Goal: Transaction & Acquisition: Purchase product/service

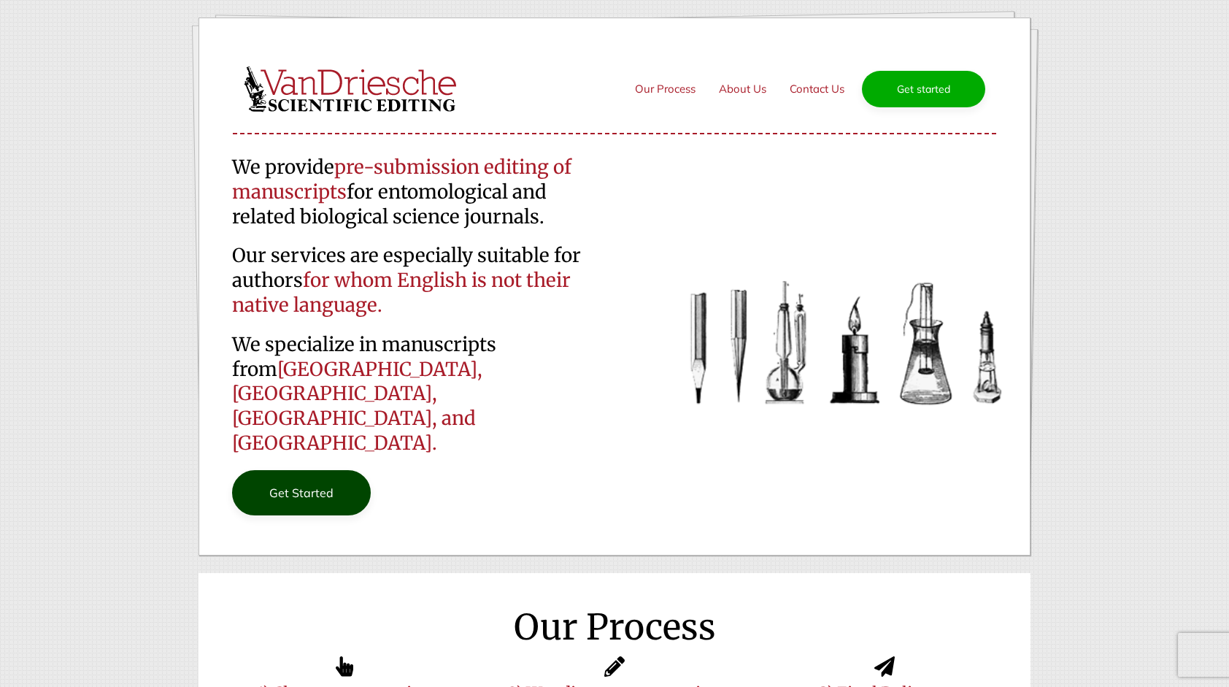
click at [293, 470] on link "Get Started" at bounding box center [301, 492] width 139 height 45
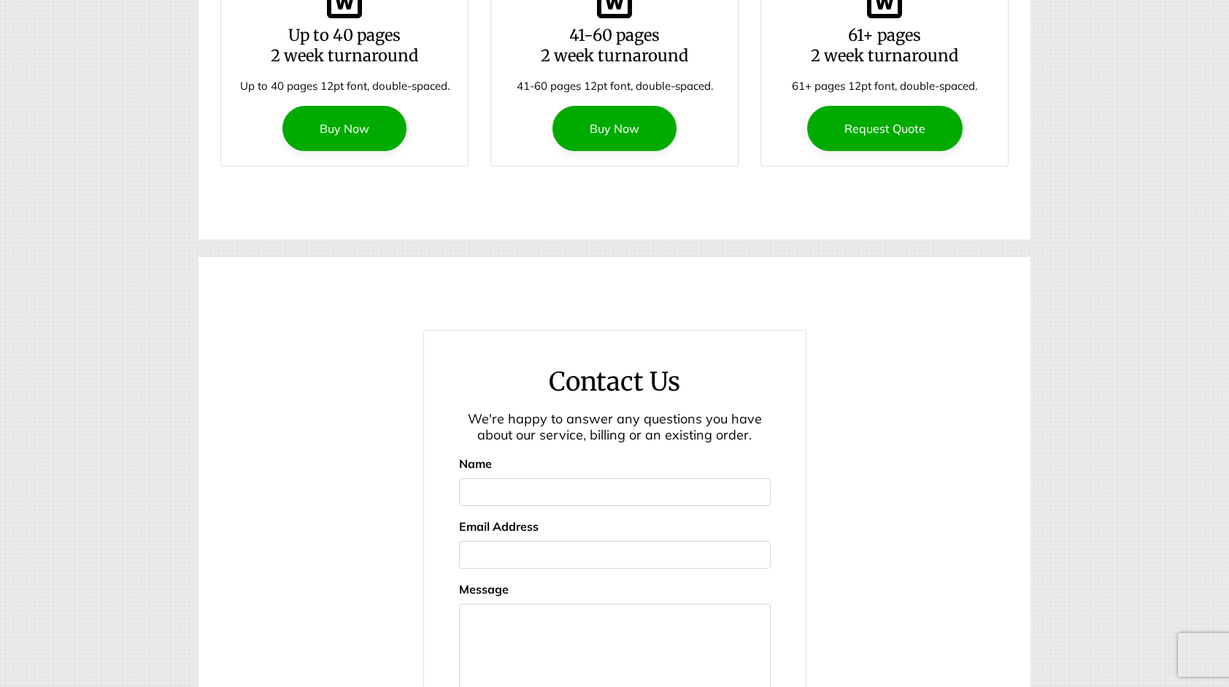
scroll to position [2015, 0]
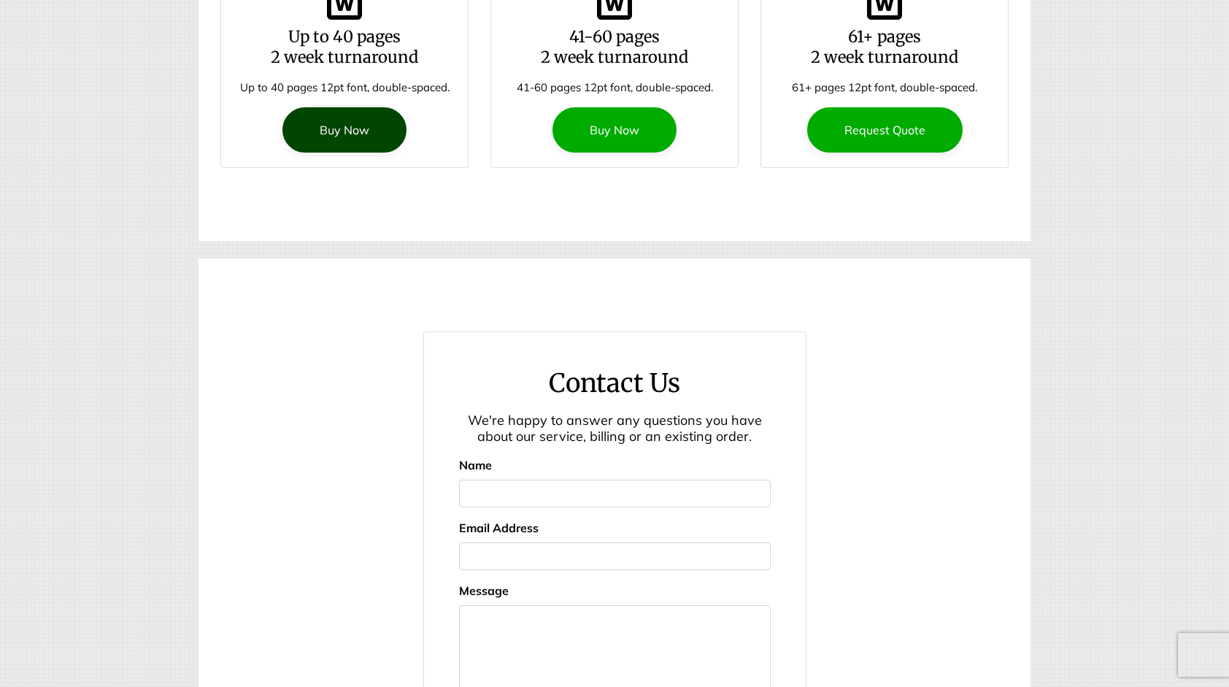
click at [335, 107] on link "Buy Now" at bounding box center [344, 129] width 124 height 45
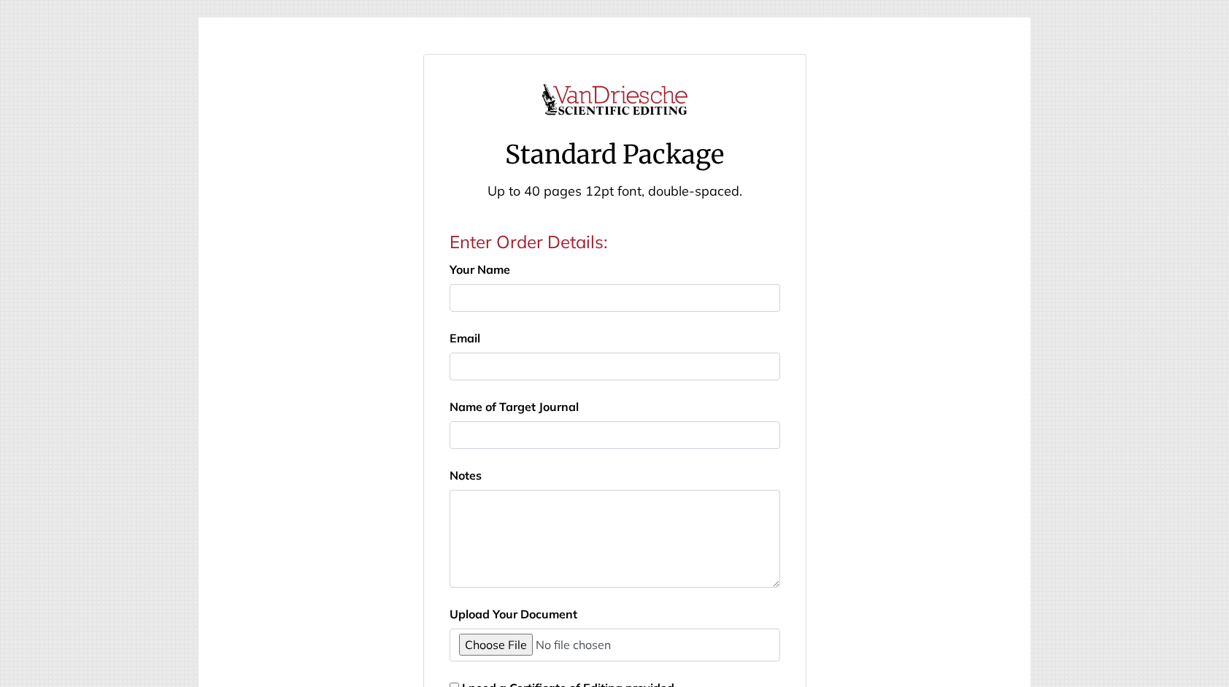
scroll to position [438, 0]
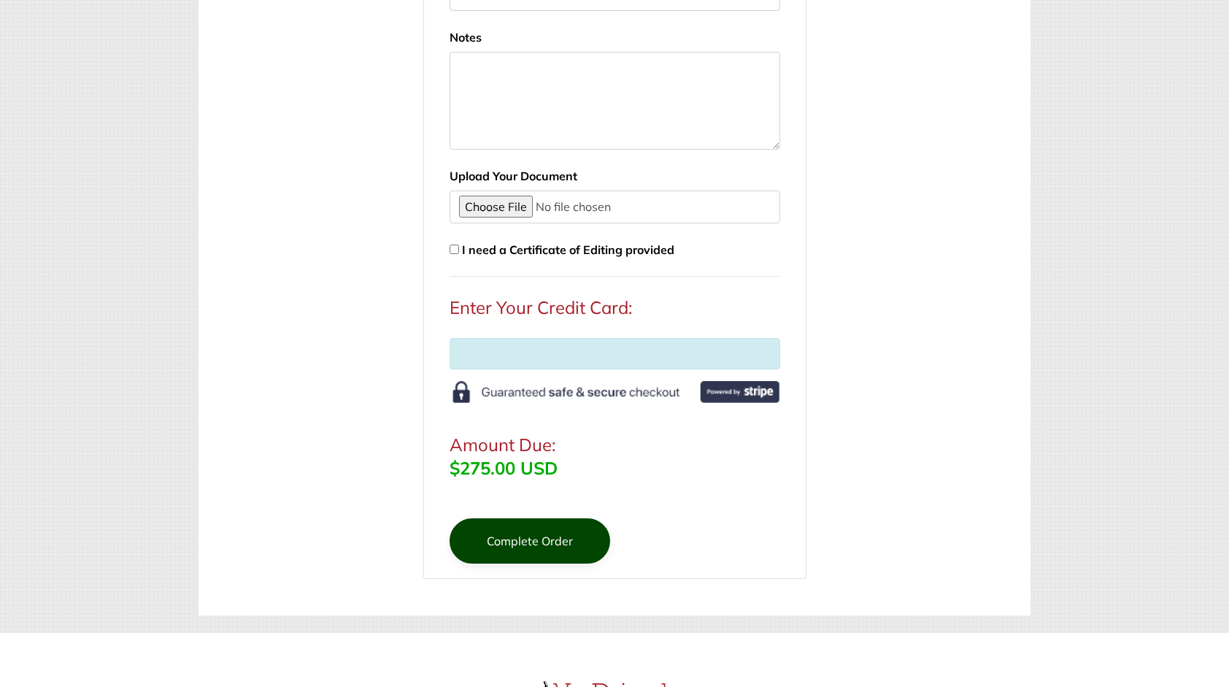
drag, startPoint x: 512, startPoint y: 537, endPoint x: 579, endPoint y: 347, distance: 201.0
click at [512, 537] on button "Complete Order" at bounding box center [529, 540] width 161 height 45
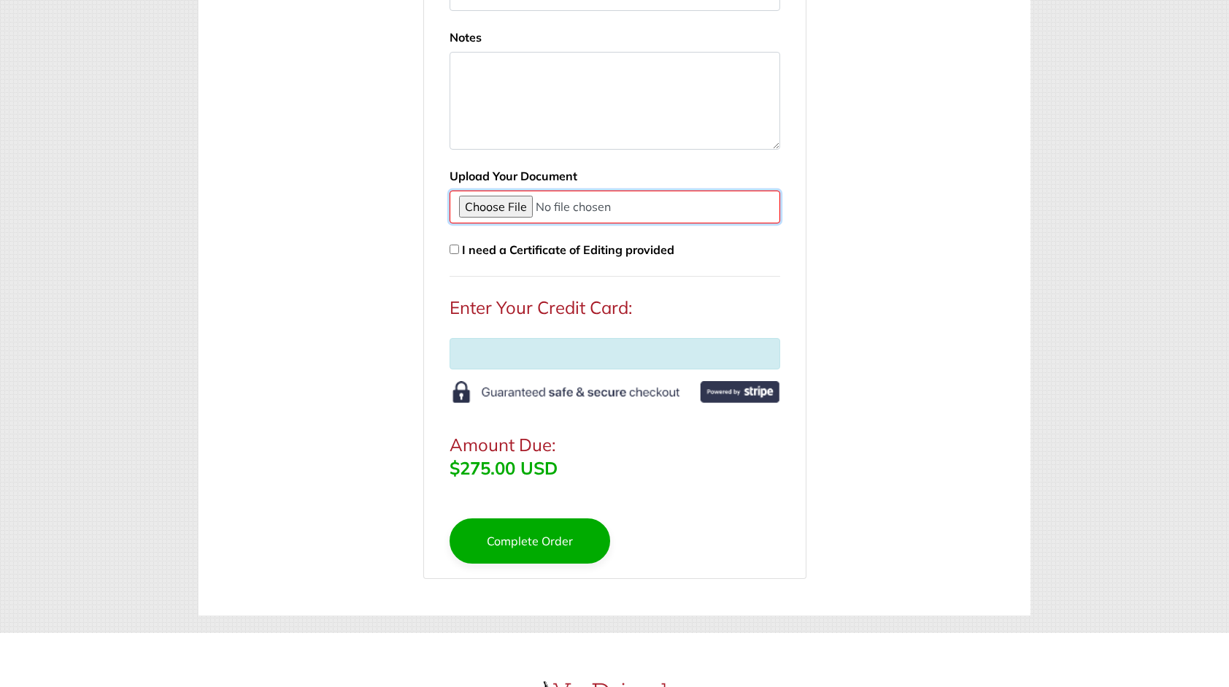
click at [487, 209] on input "file" at bounding box center [614, 206] width 330 height 33
type input "C:\fakepath\pinecaterpillar_matrix_model_20250813-1.docx"
click at [451, 246] on input "checkbox" at bounding box center [453, 248] width 9 height 9
checkbox input "true"
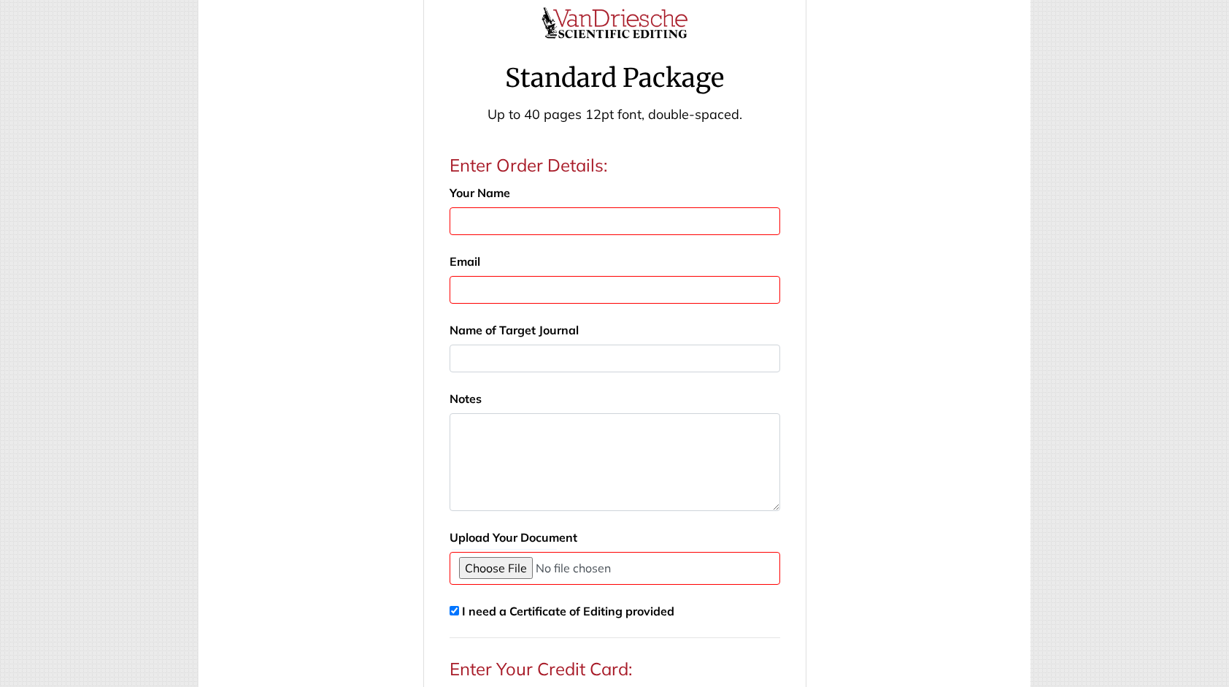
scroll to position [0, 0]
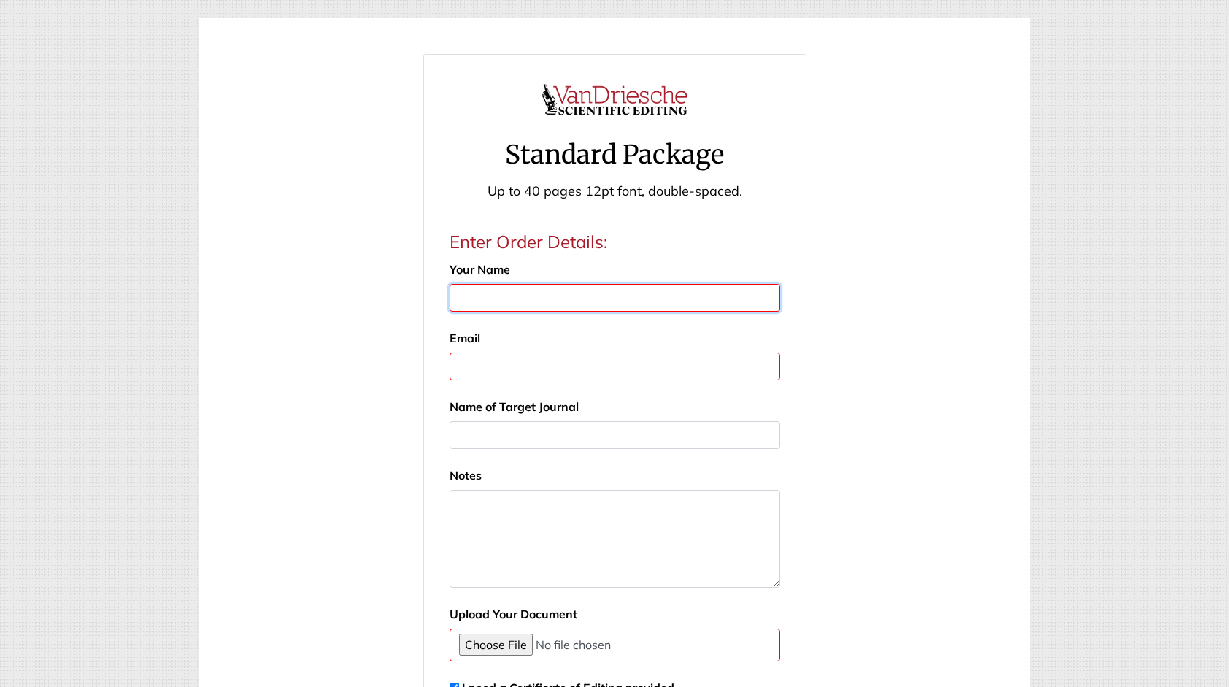
click at [512, 296] on input "Your Name" at bounding box center [614, 298] width 330 height 28
type input "Q"
type input "WON IL CHOI"
click at [540, 378] on input "Email" at bounding box center [614, 366] width 330 height 28
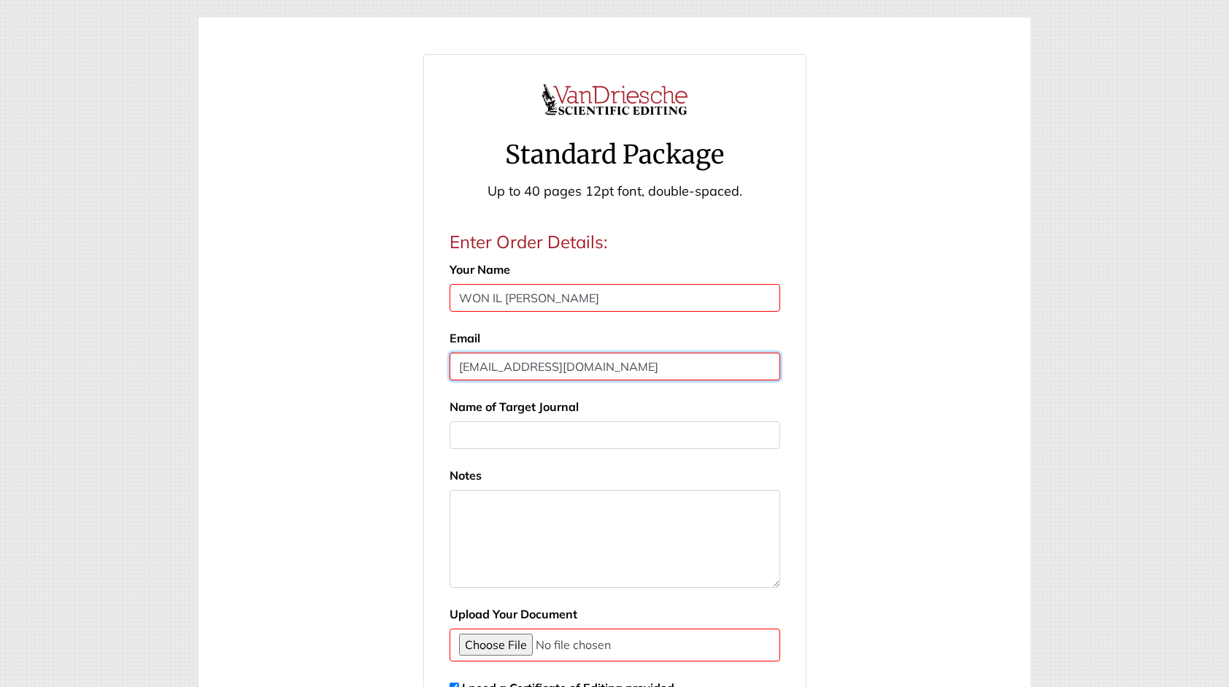
type input "wchoi71@korea.kr"
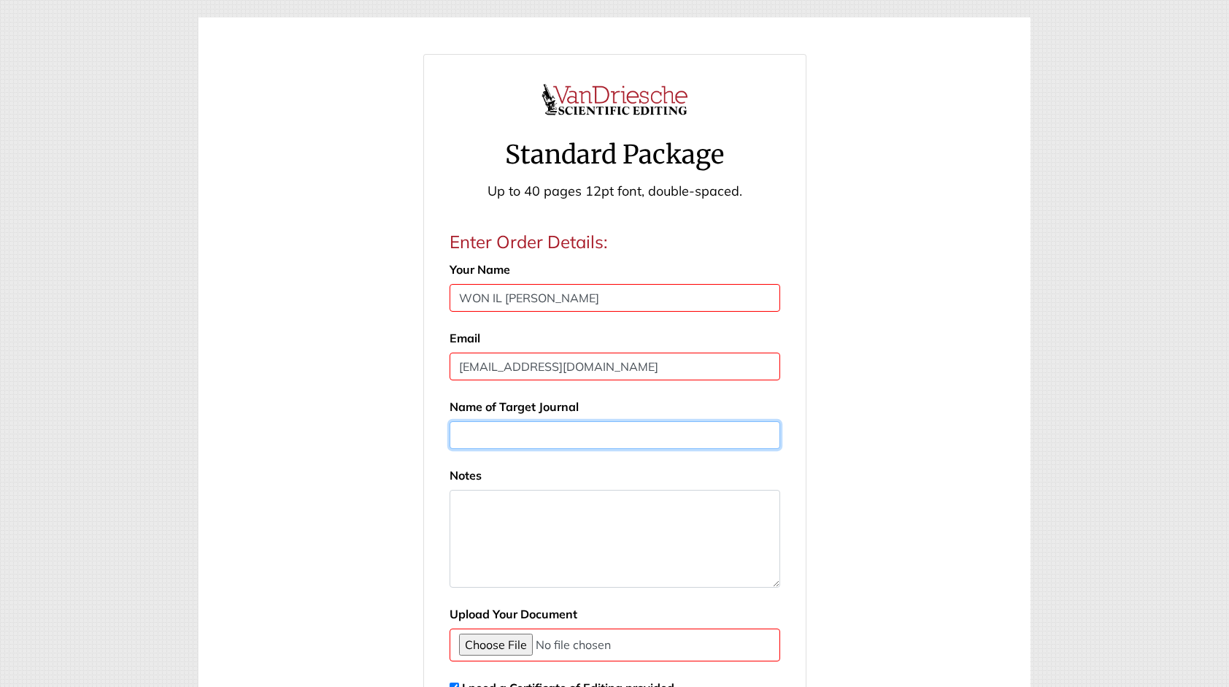
click at [541, 441] on input "text" at bounding box center [614, 435] width 330 height 28
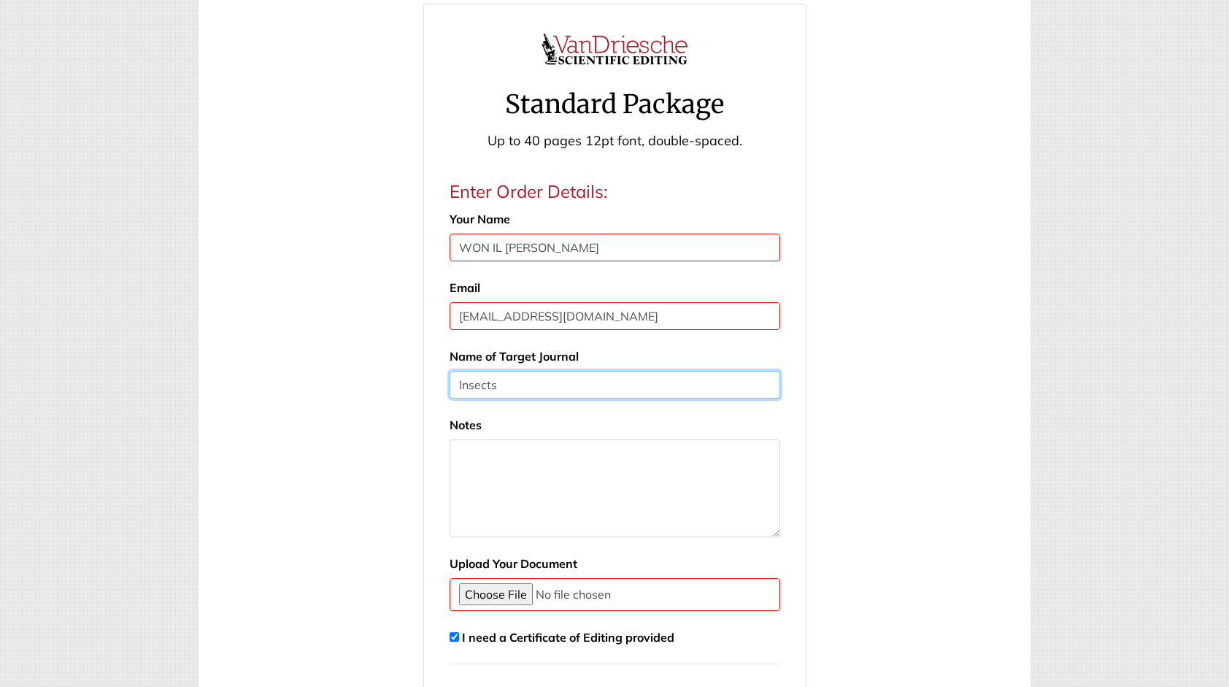
scroll to position [73, 0]
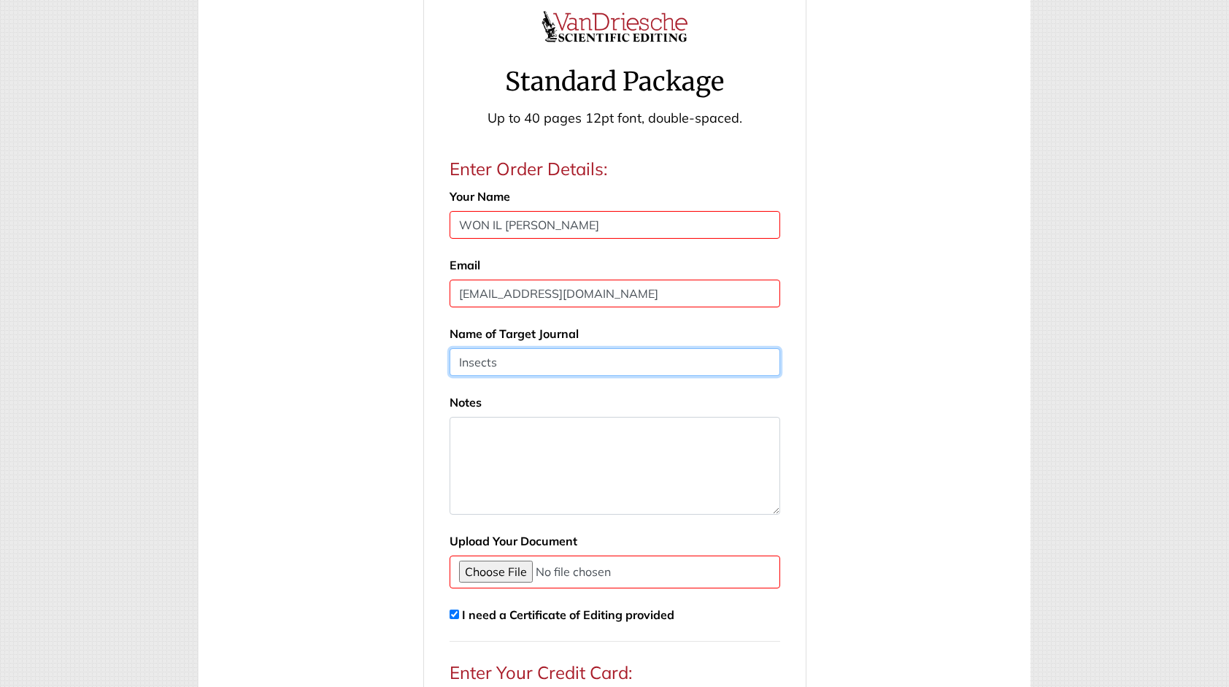
type input "Insects"
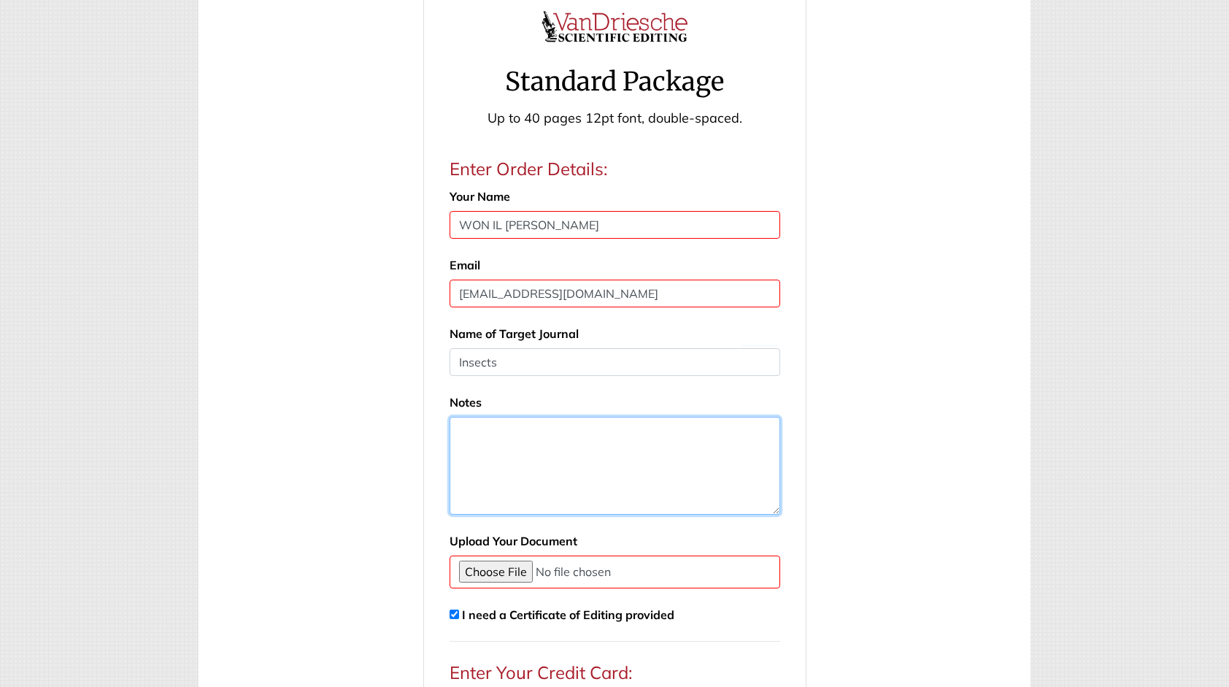
click at [541, 463] on textarea at bounding box center [614, 466] width 330 height 98
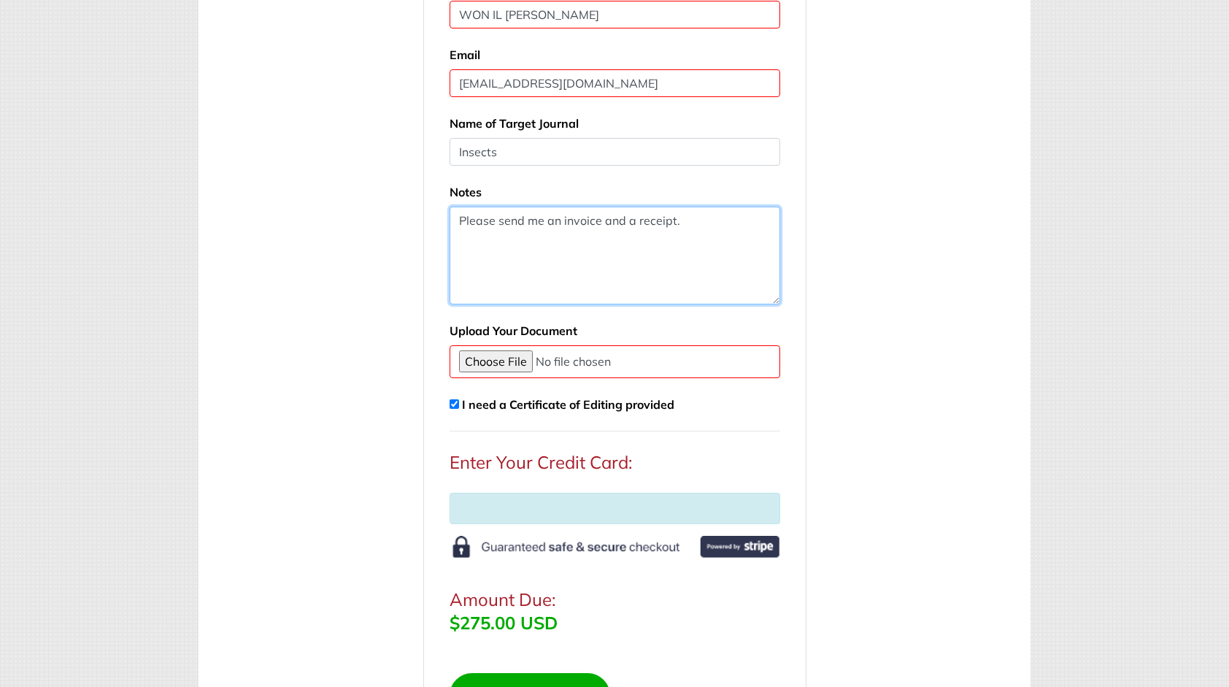
scroll to position [292, 0]
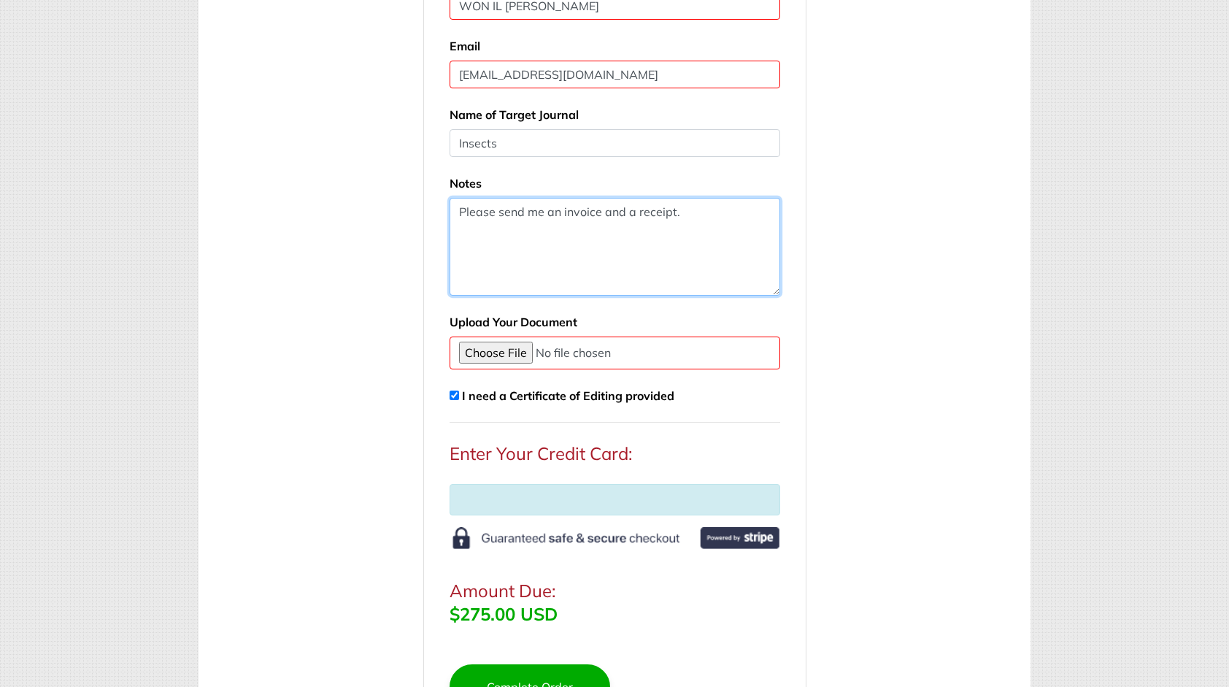
type textarea "Please send me an invoice and a receipt."
click at [552, 489] on div at bounding box center [614, 499] width 330 height 31
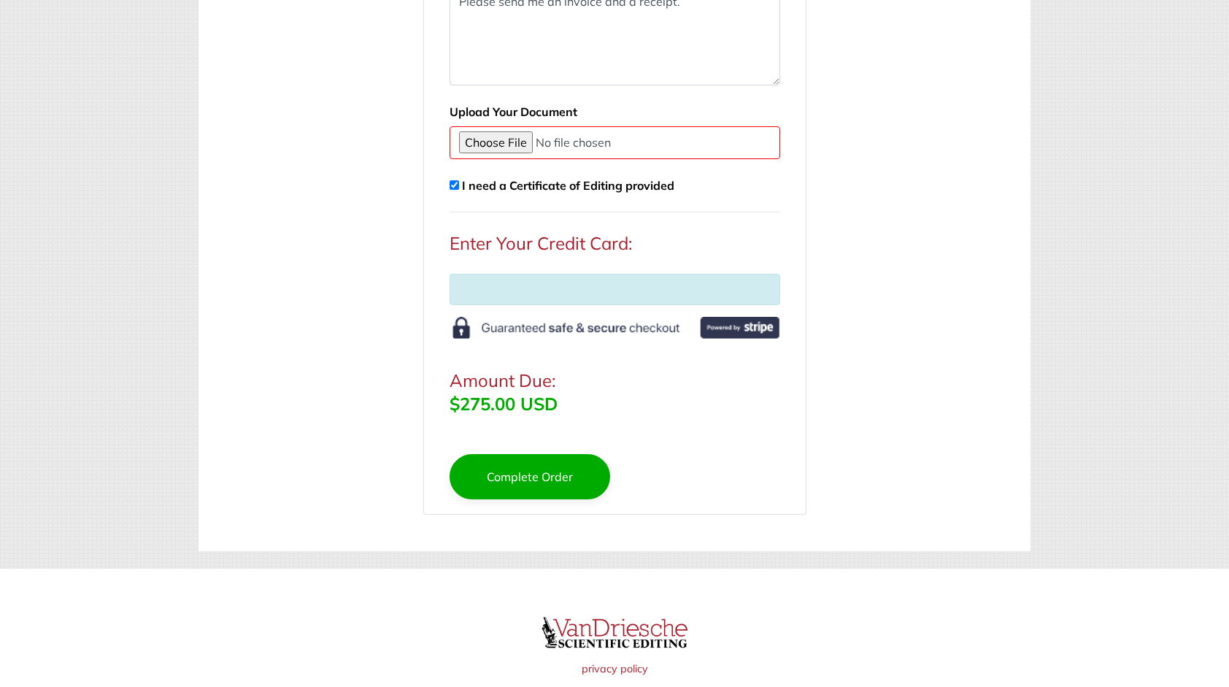
scroll to position [511, 0]
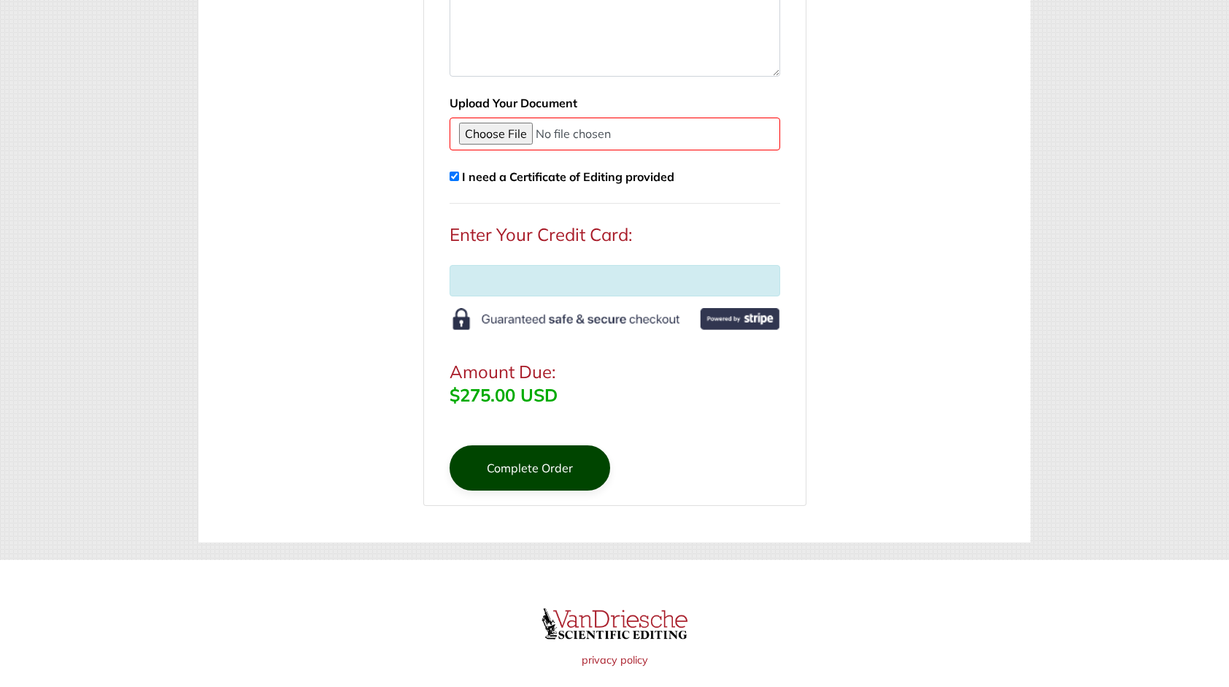
click at [517, 465] on button "Complete Order" at bounding box center [529, 467] width 161 height 45
